Goal: Check status: Check status

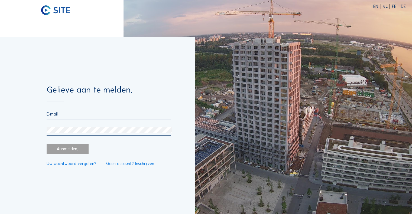
click at [88, 118] on div at bounding box center [109, 116] width 124 height 8
click at [49, 115] on input "email" at bounding box center [109, 114] width 124 height 5
type input "[PERSON_NAME][EMAIL_ADDRESS][DOMAIN_NAME]"
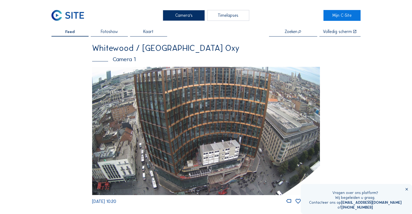
click at [196, 117] on img at bounding box center [206, 131] width 228 height 128
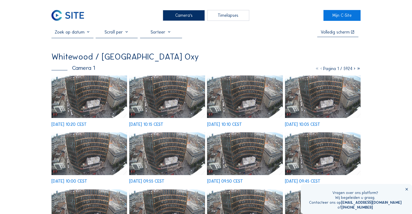
click at [106, 100] on img at bounding box center [89, 97] width 76 height 43
